Goal: Task Accomplishment & Management: Complete application form

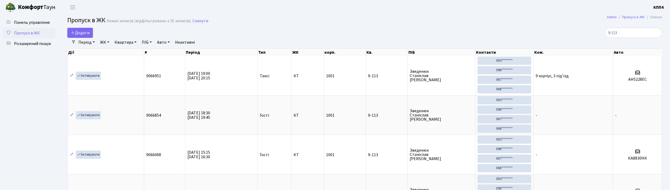
select select "25"
type input "9-113"
click at [657, 30] on input "9-113" at bounding box center [633, 33] width 57 height 10
click at [657, 32] on input "9-113" at bounding box center [633, 33] width 57 height 10
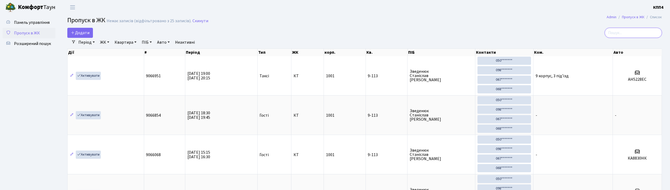
click at [657, 32] on input "search" at bounding box center [633, 33] width 57 height 10
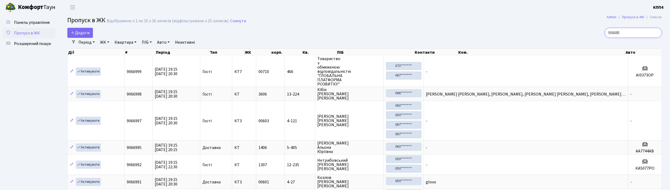
type input "9066888"
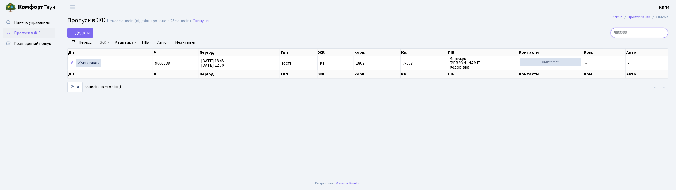
click at [662, 32] on input "9066888" at bounding box center [638, 33] width 57 height 10
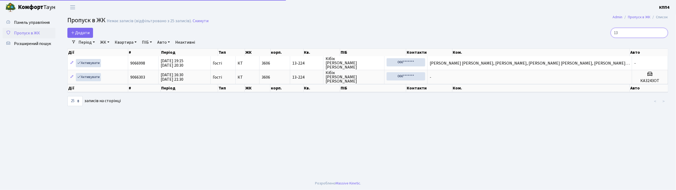
type input "1"
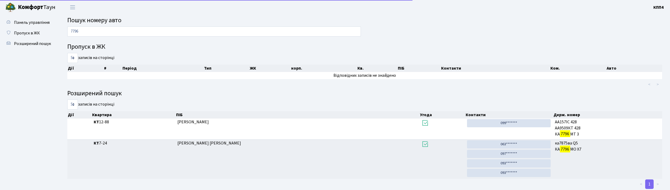
scroll to position [13, 0]
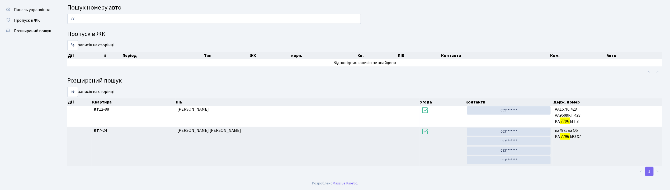
type input "7"
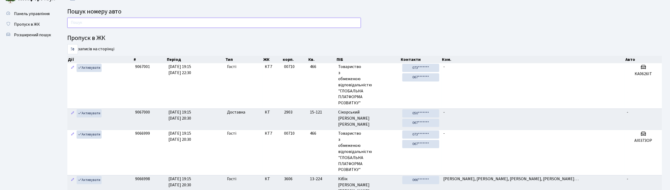
scroll to position [0, 0]
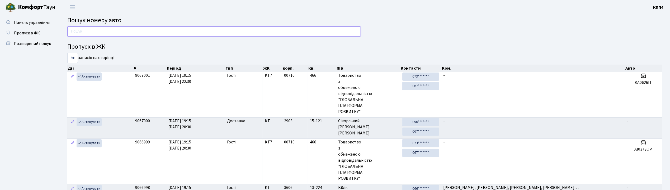
click at [111, 30] on input "text" at bounding box center [214, 31] width 294 height 10
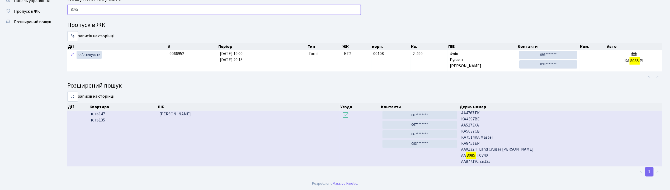
scroll to position [1, 0]
type input "8085"
click at [420, 116] on link "067*******" at bounding box center [420, 115] width 74 height 8
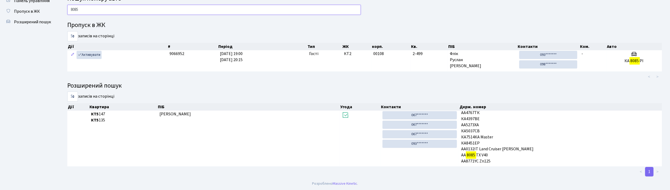
click at [176, 5] on input "8085" at bounding box center [214, 10] width 294 height 10
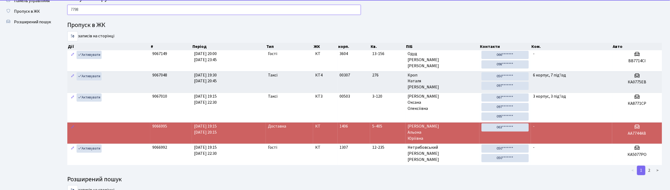
type input "7798"
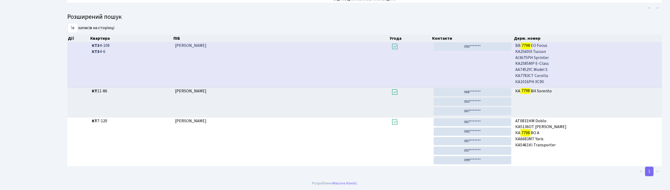
scroll to position [0, 0]
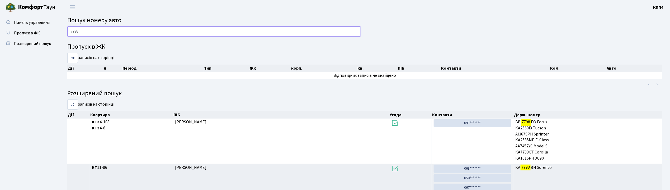
click at [87, 35] on input "7798" at bounding box center [214, 31] width 294 height 10
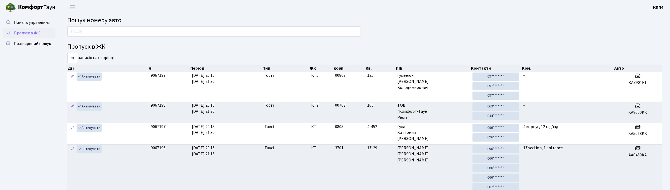
click at [35, 30] on span "Пропуск в ЖК" at bounding box center [27, 33] width 26 height 6
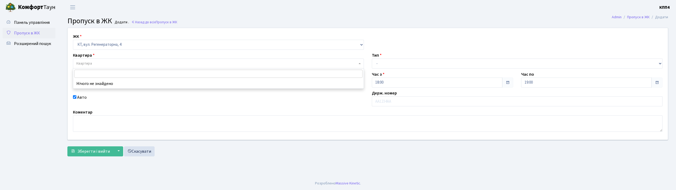
select select "271"
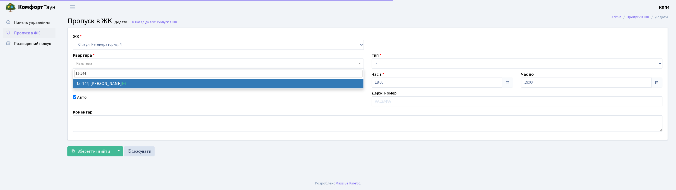
type input "15-144"
select select "8919"
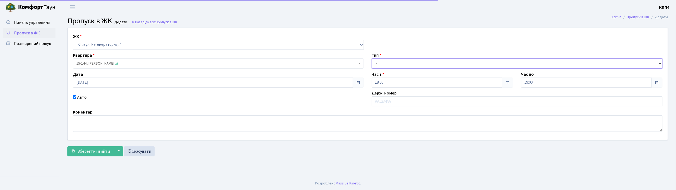
click at [401, 66] on select "- Доставка Таксі Гості Сервіс" at bounding box center [517, 63] width 291 height 10
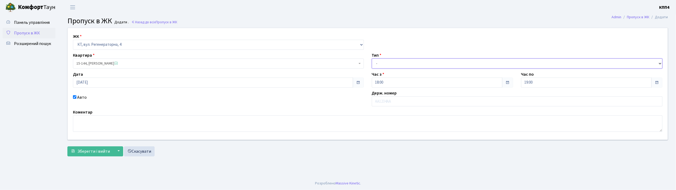
select select "3"
click at [372, 58] on select "- Доставка Таксі Гості Сервіс" at bounding box center [517, 63] width 291 height 10
click at [384, 100] on input "text" at bounding box center [517, 101] width 291 height 10
type input "АА5258ТН"
click at [107, 62] on span "15-144, Заверюха Катерина Сергіївна" at bounding box center [216, 63] width 281 height 5
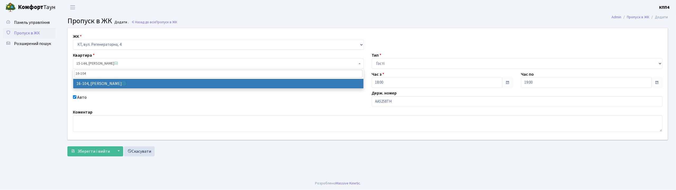
type input "16-104"
select select "8665"
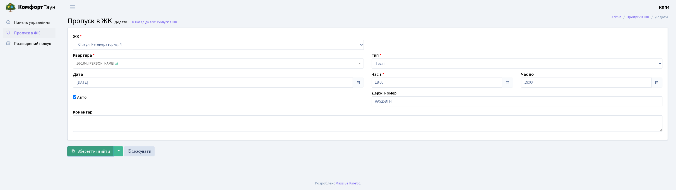
click at [99, 146] on button "Зберегти і вийти" at bounding box center [90, 151] width 46 height 10
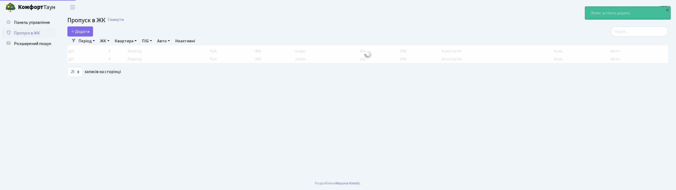
select select "25"
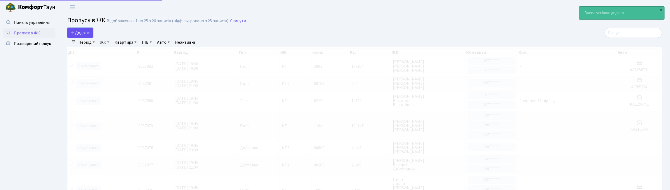
click at [76, 32] on span "Додати" at bounding box center [80, 33] width 19 height 6
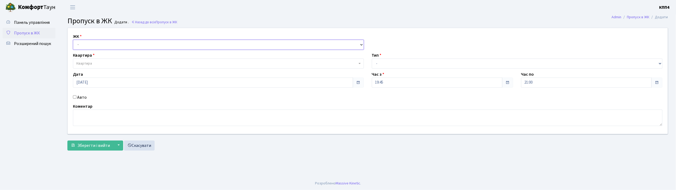
click at [90, 42] on select "- КТ, вул. Регенераторна, 4 КТ2, просп. Соборності, 17 КТ3, вул. Березнева, 16 …" at bounding box center [218, 45] width 291 height 10
select select "271"
click at [73, 40] on select "- КТ, вул. Регенераторна, 4 КТ2, просп. Соборності, 17 КТ3, вул. Березнева, 16 …" at bounding box center [218, 45] width 291 height 10
select select
click at [77, 97] on div "Авто" at bounding box center [218, 97] width 299 height 6
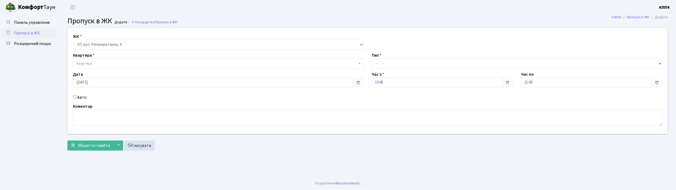
click at [83, 95] on label "Авто" at bounding box center [82, 97] width 10 height 6
click at [76, 95] on input "Авто" at bounding box center [74, 96] width 3 height 3
checkbox input "true"
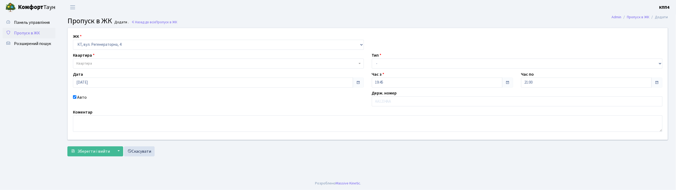
drag, startPoint x: 97, startPoint y: 65, endPoint x: 122, endPoint y: 16, distance: 54.7
click at [99, 67] on span "Квартира" at bounding box center [218, 63] width 291 height 10
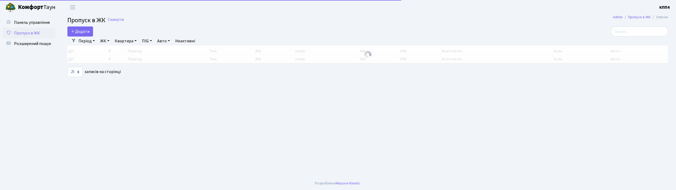
select select "25"
click at [629, 33] on input "search" at bounding box center [638, 31] width 57 height 10
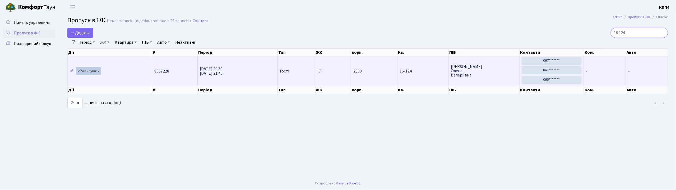
type input "16-124"
click at [94, 69] on link "Активувати" at bounding box center [88, 71] width 25 height 8
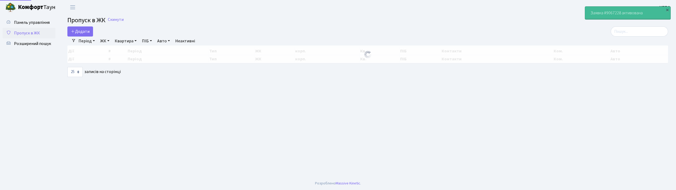
select select "25"
